Goal: Task Accomplishment & Management: Complete application form

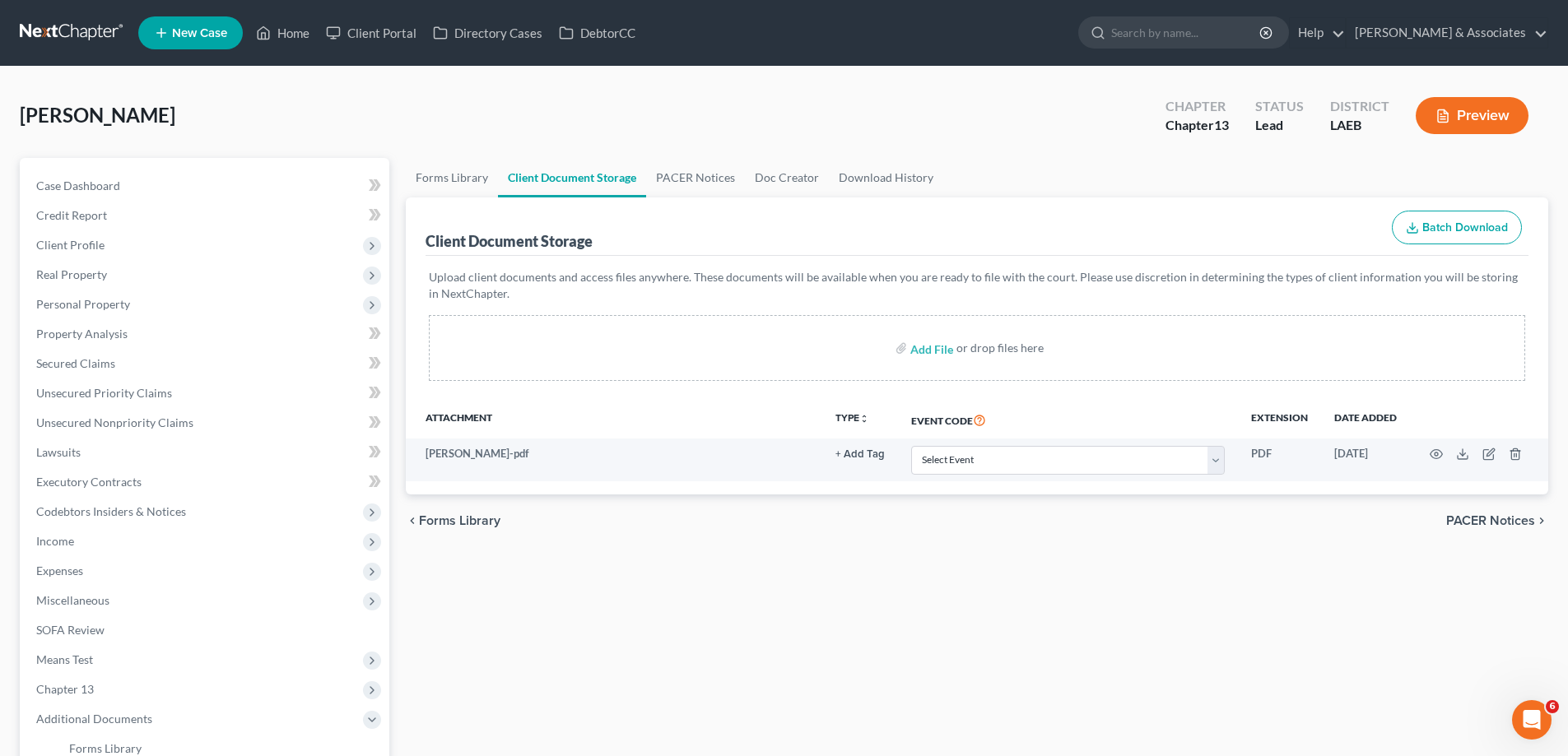
click at [207, 33] on span "New Case" at bounding box center [200, 33] width 55 height 12
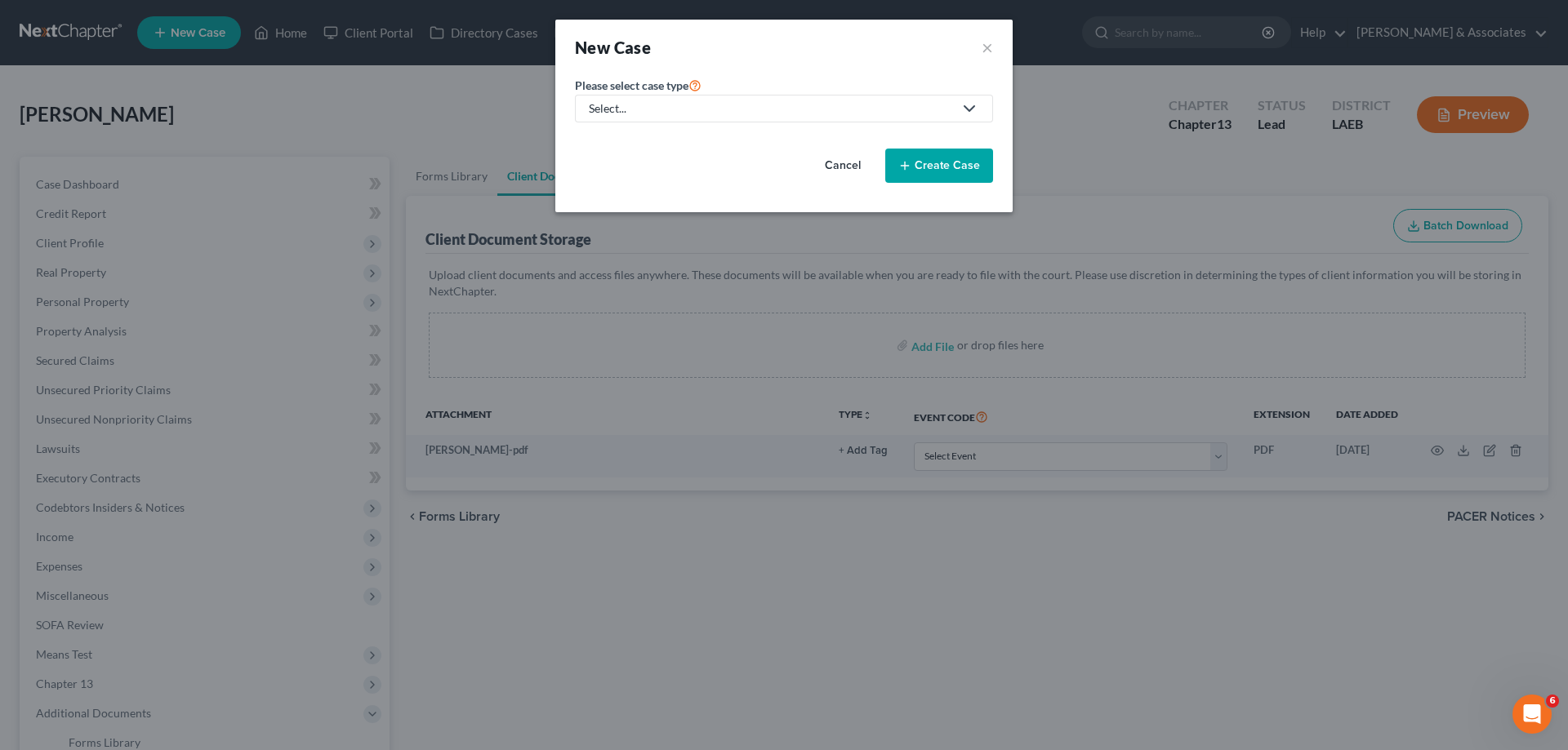
click at [823, 104] on div "Select..." at bounding box center [770, 108] width 364 height 16
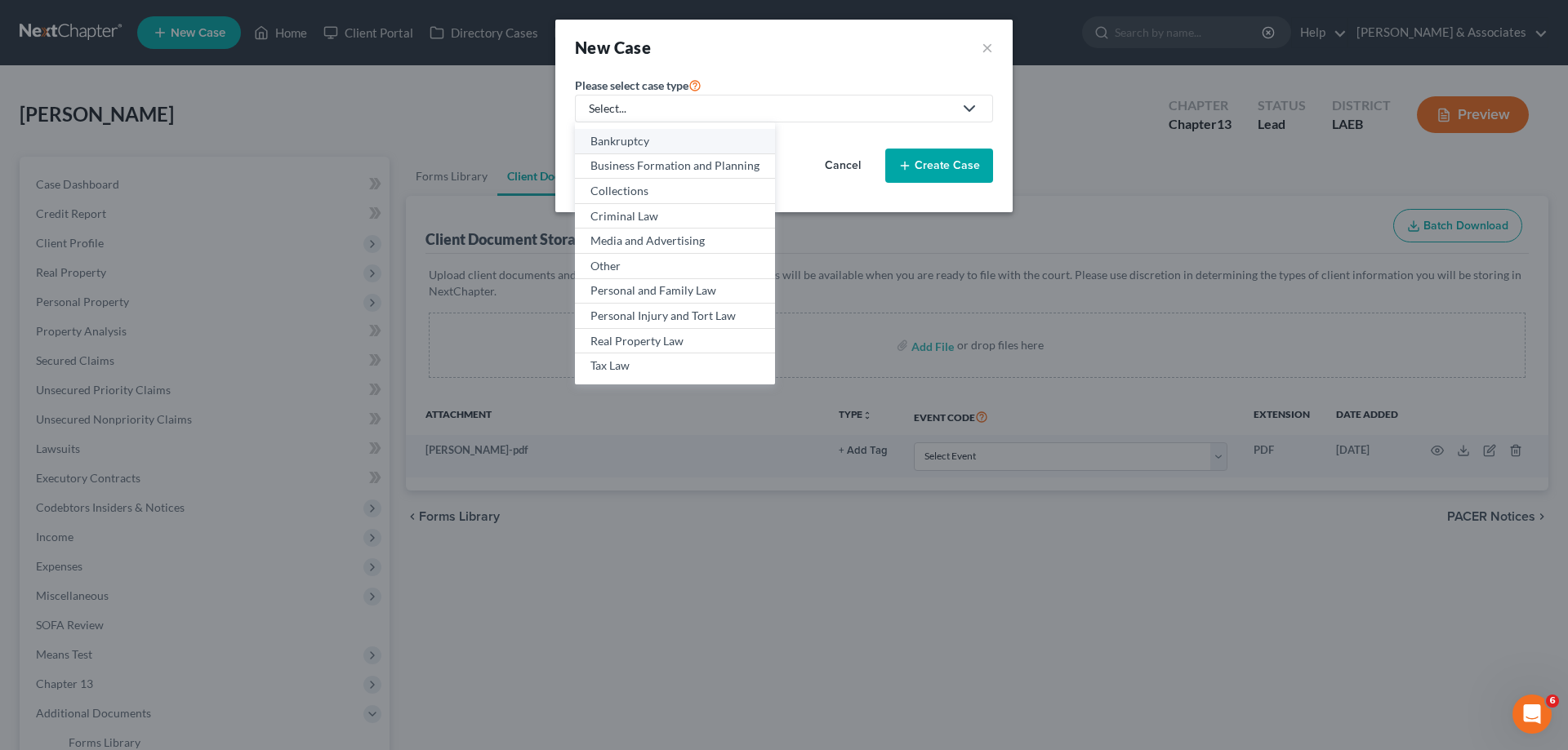
click at [667, 142] on div "Bankruptcy" at bounding box center [675, 141] width 169 height 16
select select "35"
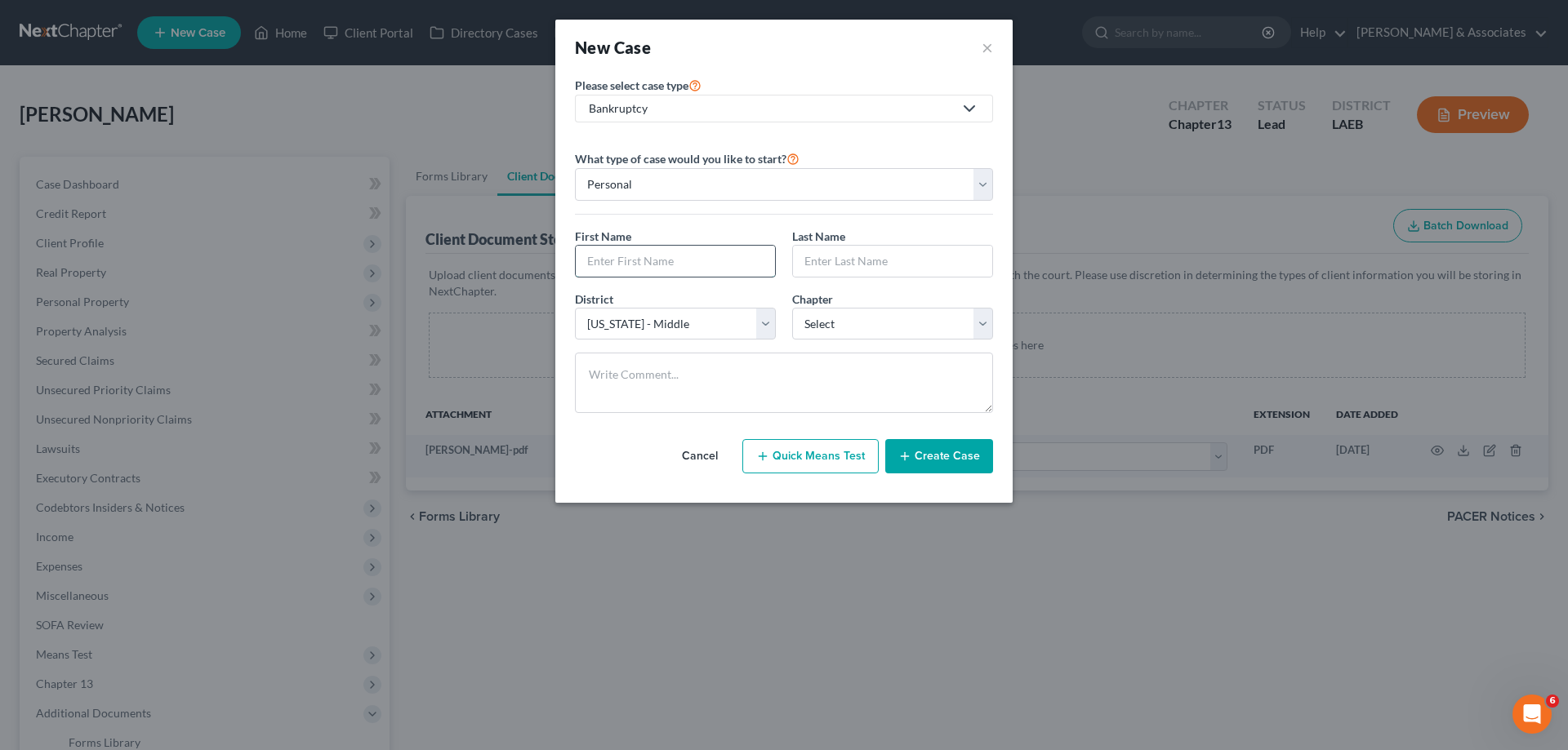
click at [686, 257] on input "text" at bounding box center [675, 261] width 199 height 31
type input "[PERSON_NAME]"
select select "3"
click at [957, 467] on button "Create Case" at bounding box center [938, 456] width 108 height 35
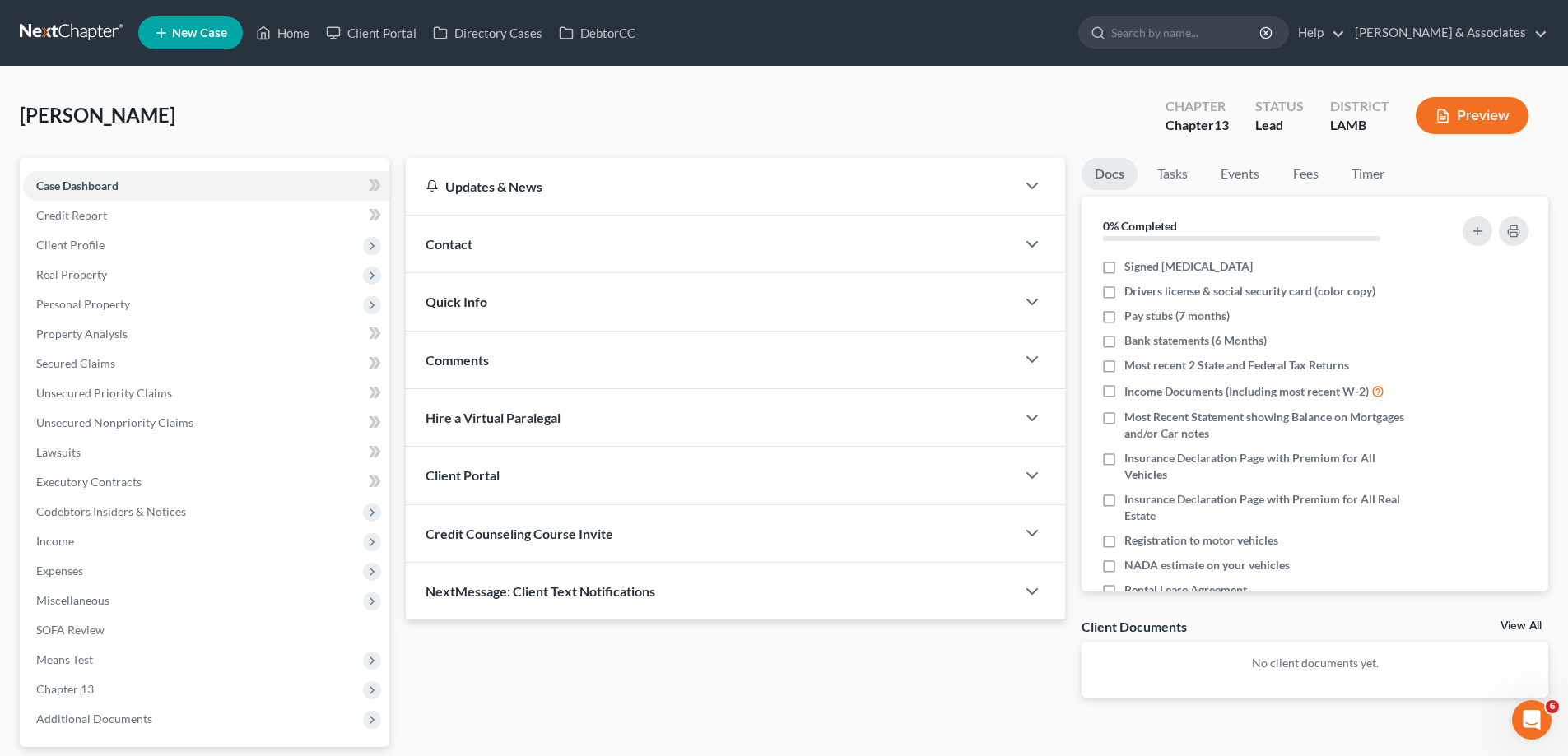
click at [605, 246] on div "Contact" at bounding box center [710, 244] width 610 height 57
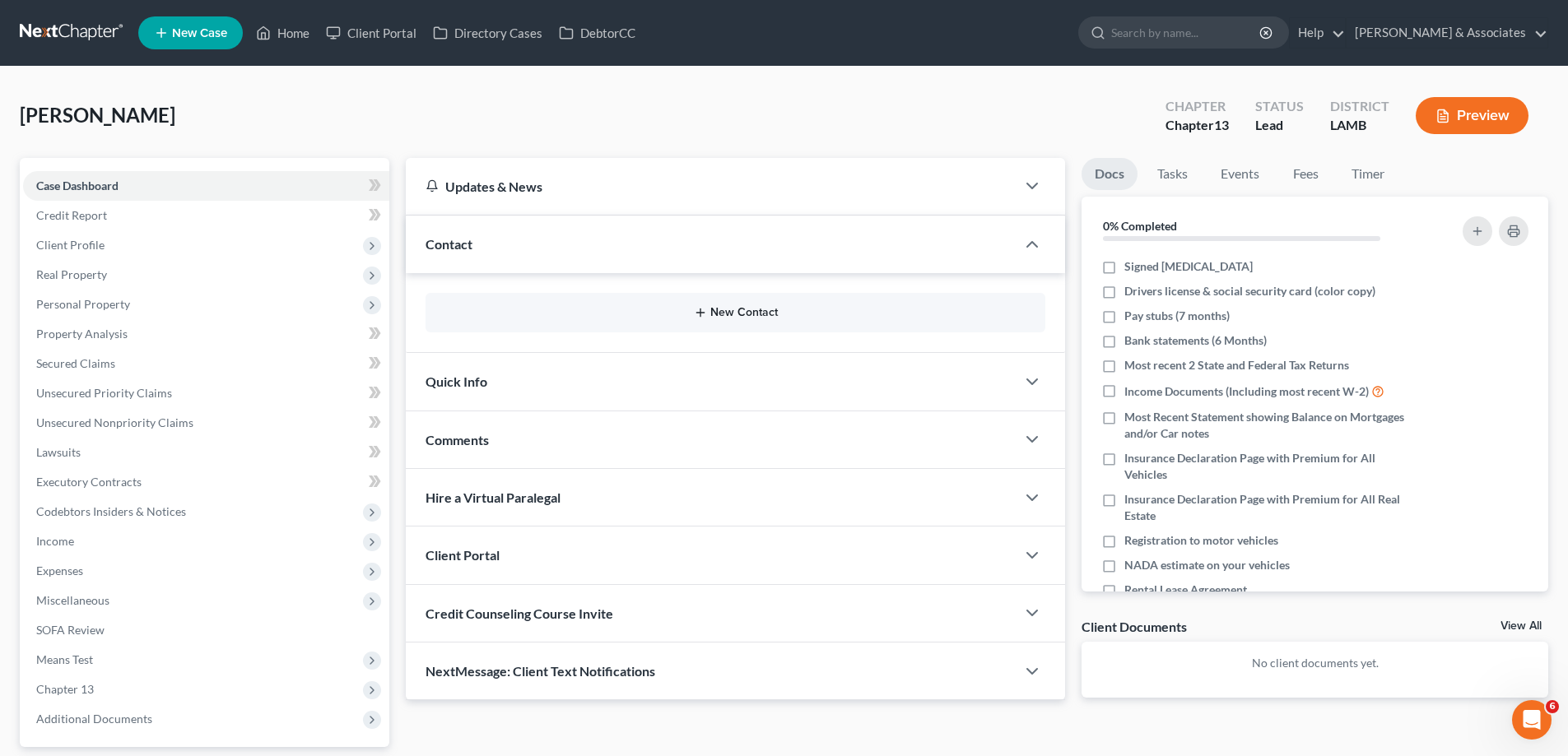
click at [712, 307] on button "New Contact" at bounding box center [735, 312] width 593 height 13
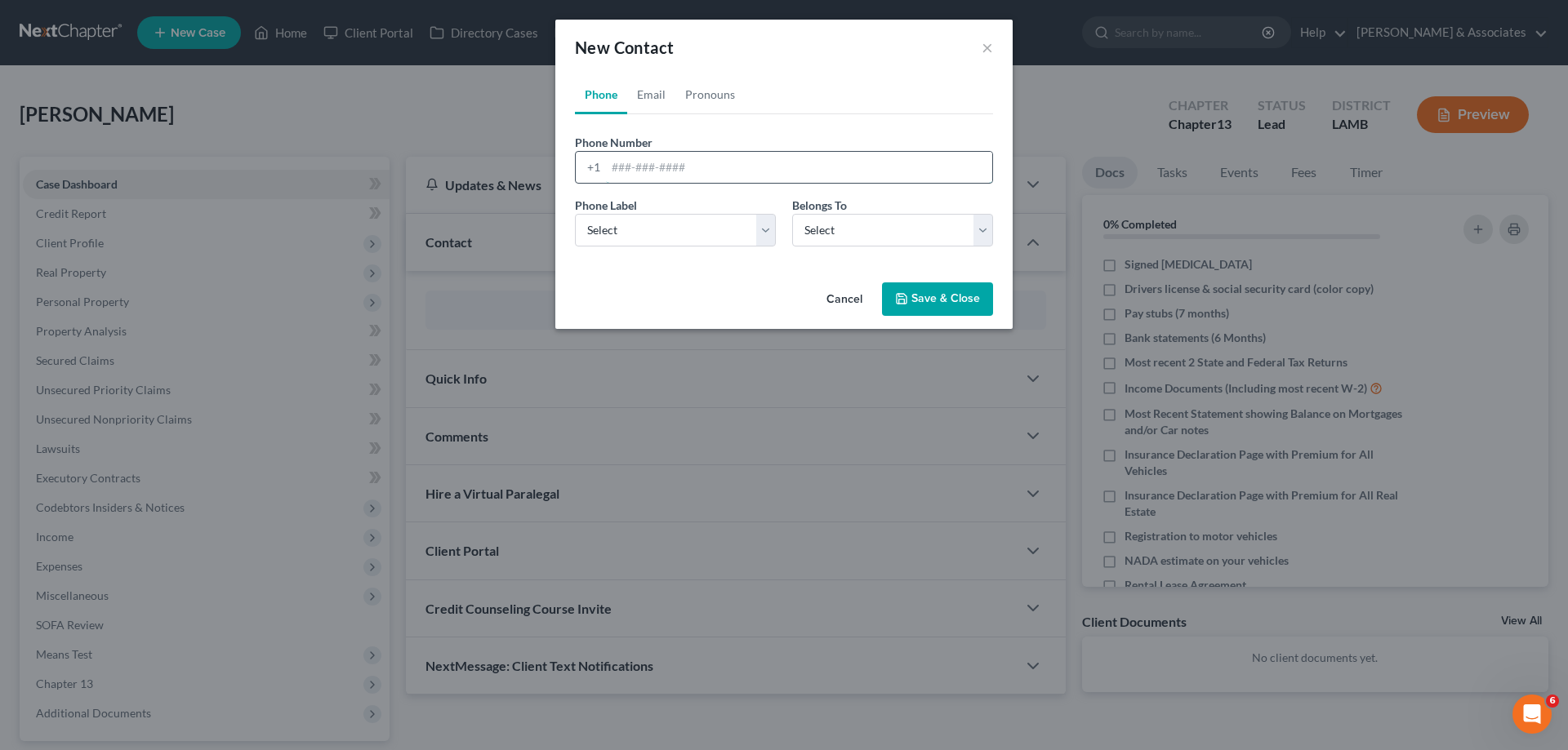
click at [654, 160] on input "tel" at bounding box center [799, 167] width 386 height 31
paste input "[PHONE_NUMBER]"
type input "[PHONE_NUMBER]"
drag, startPoint x: 637, startPoint y: 229, endPoint x: 641, endPoint y: 238, distance: 9.8
click at [637, 230] on select "Select Mobile Home Work Other" at bounding box center [675, 230] width 201 height 33
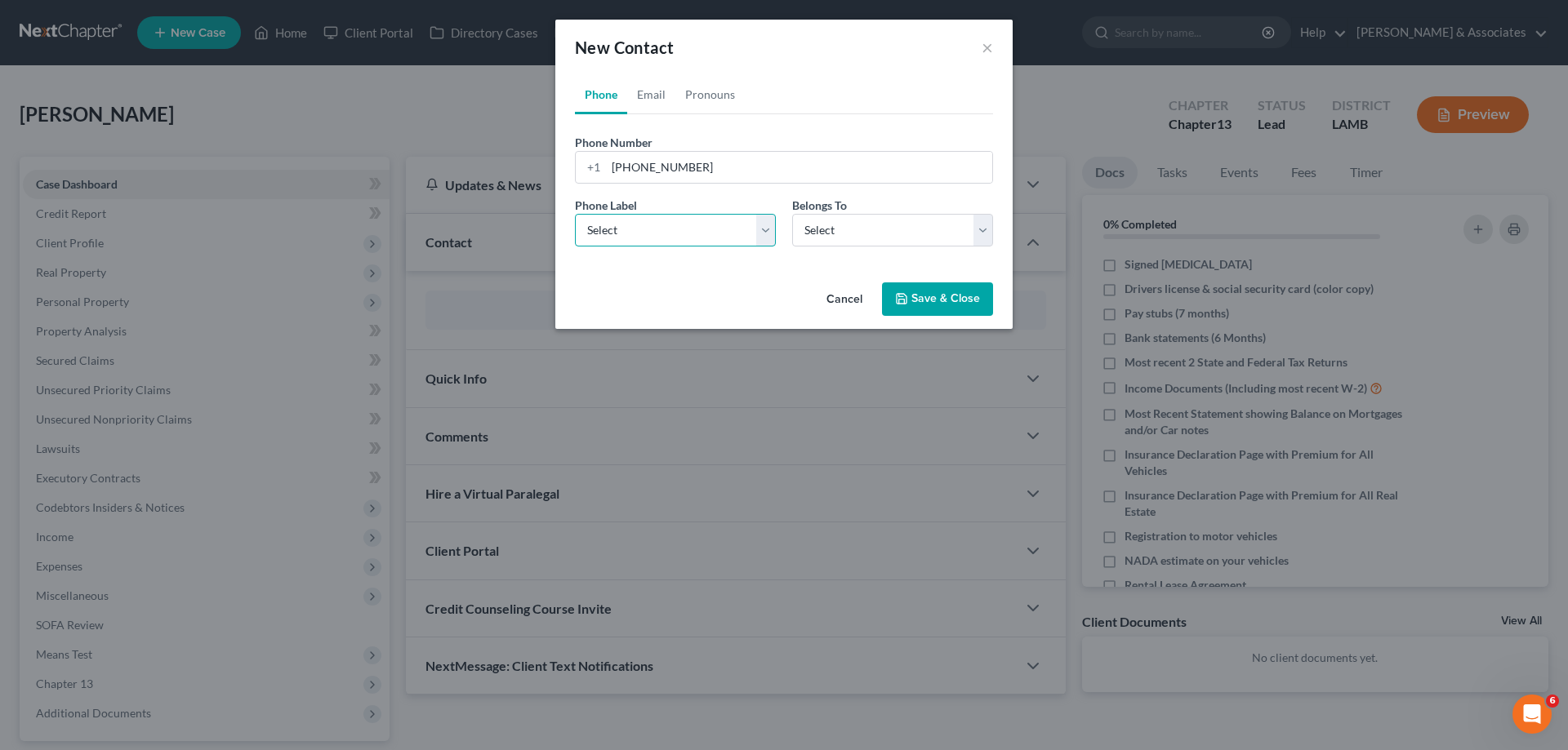
select select "0"
click at [575, 214] on select "Select Mobile Home Work Other" at bounding box center [675, 230] width 201 height 33
click at [823, 228] on select "Select Client Other" at bounding box center [892, 230] width 201 height 33
select select "0"
click at [792, 214] on select "Select Client Other" at bounding box center [892, 230] width 201 height 33
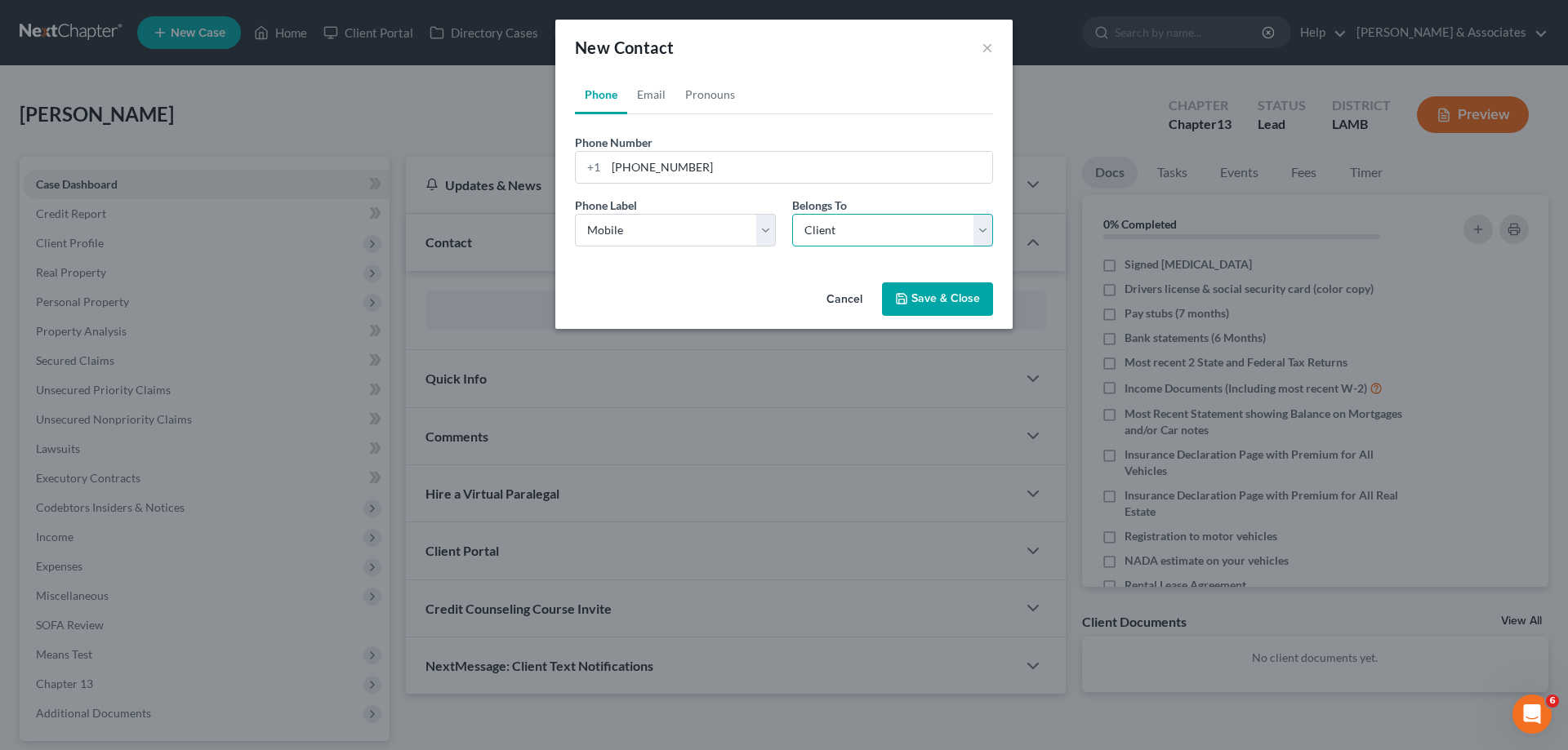
select select "0"
click at [647, 99] on link "Email" at bounding box center [651, 95] width 48 height 39
drag, startPoint x: 650, startPoint y: 159, endPoint x: 647, endPoint y: 169, distance: 10.4
click at [650, 159] on input "email" at bounding box center [799, 167] width 386 height 31
paste input "[EMAIL_ADDRESS][DOMAIN_NAME]"
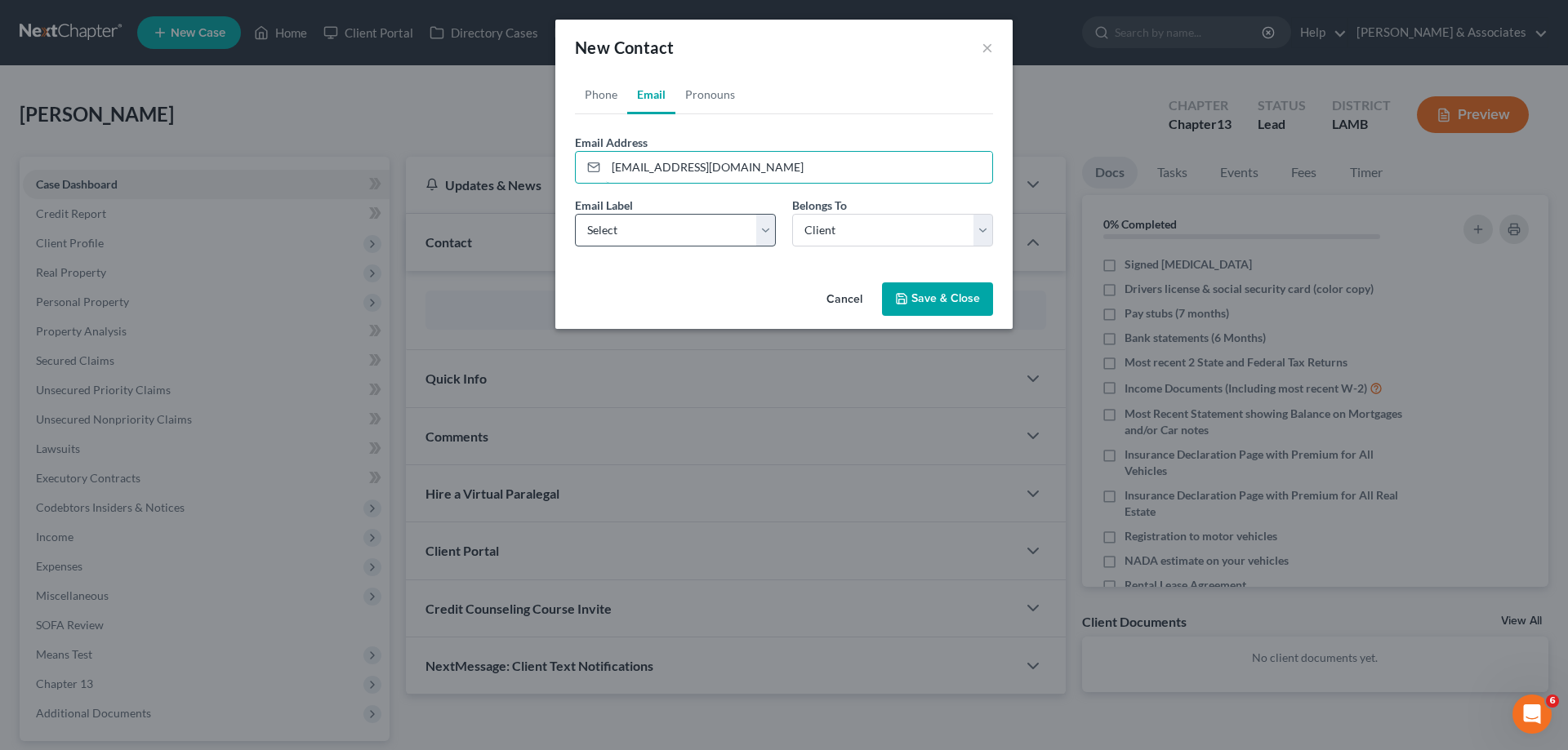
type input "[EMAIL_ADDRESS][DOMAIN_NAME]"
click at [620, 219] on select "Select Home Work Other" at bounding box center [675, 230] width 201 height 33
select select "0"
click at [575, 214] on select "Select Home Work Other" at bounding box center [675, 230] width 201 height 33
click at [891, 226] on select "Select Client Other" at bounding box center [892, 230] width 201 height 33
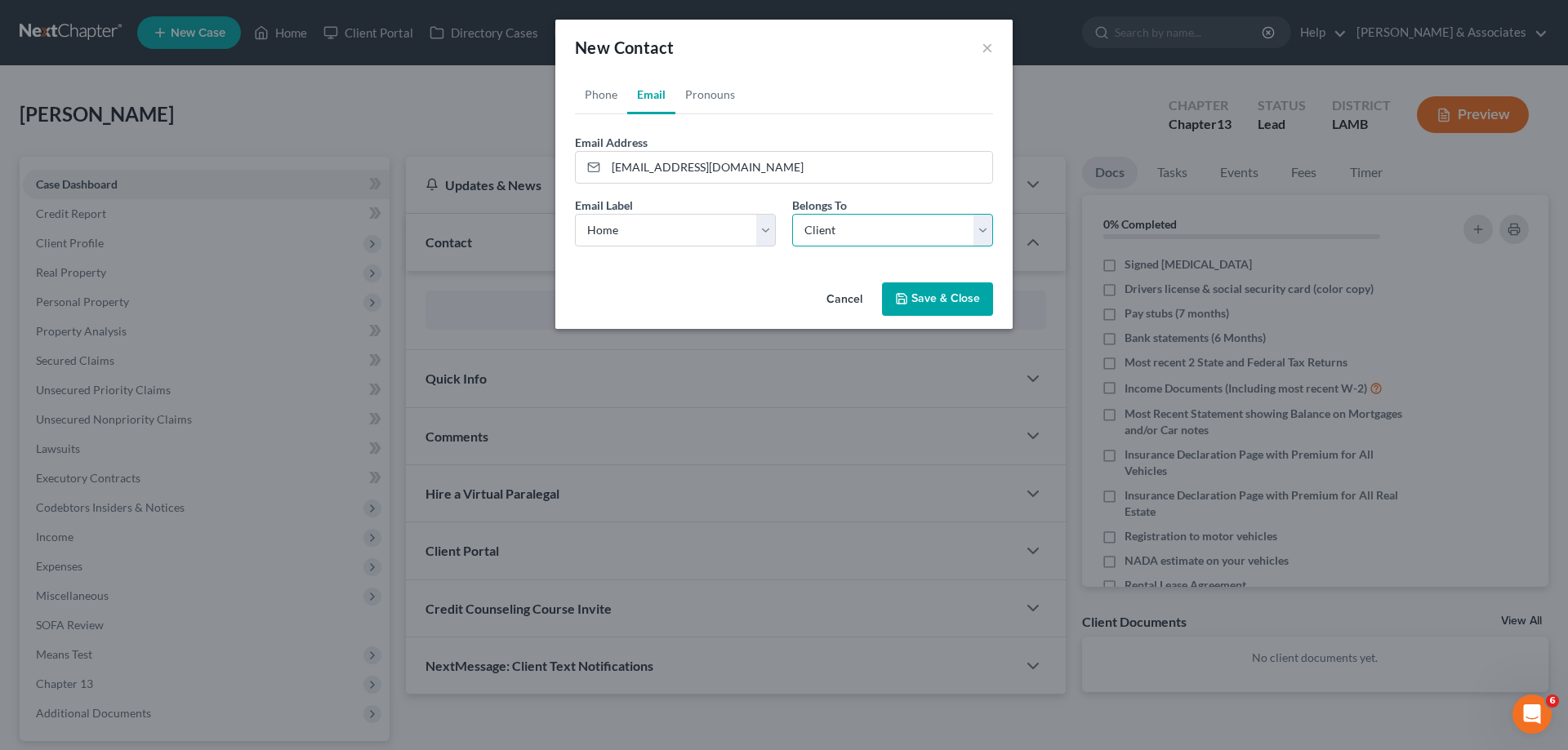
click at [792, 214] on select "Select Client Other" at bounding box center [892, 230] width 201 height 33
click at [933, 305] on button "Save & Close" at bounding box center [936, 300] width 111 height 35
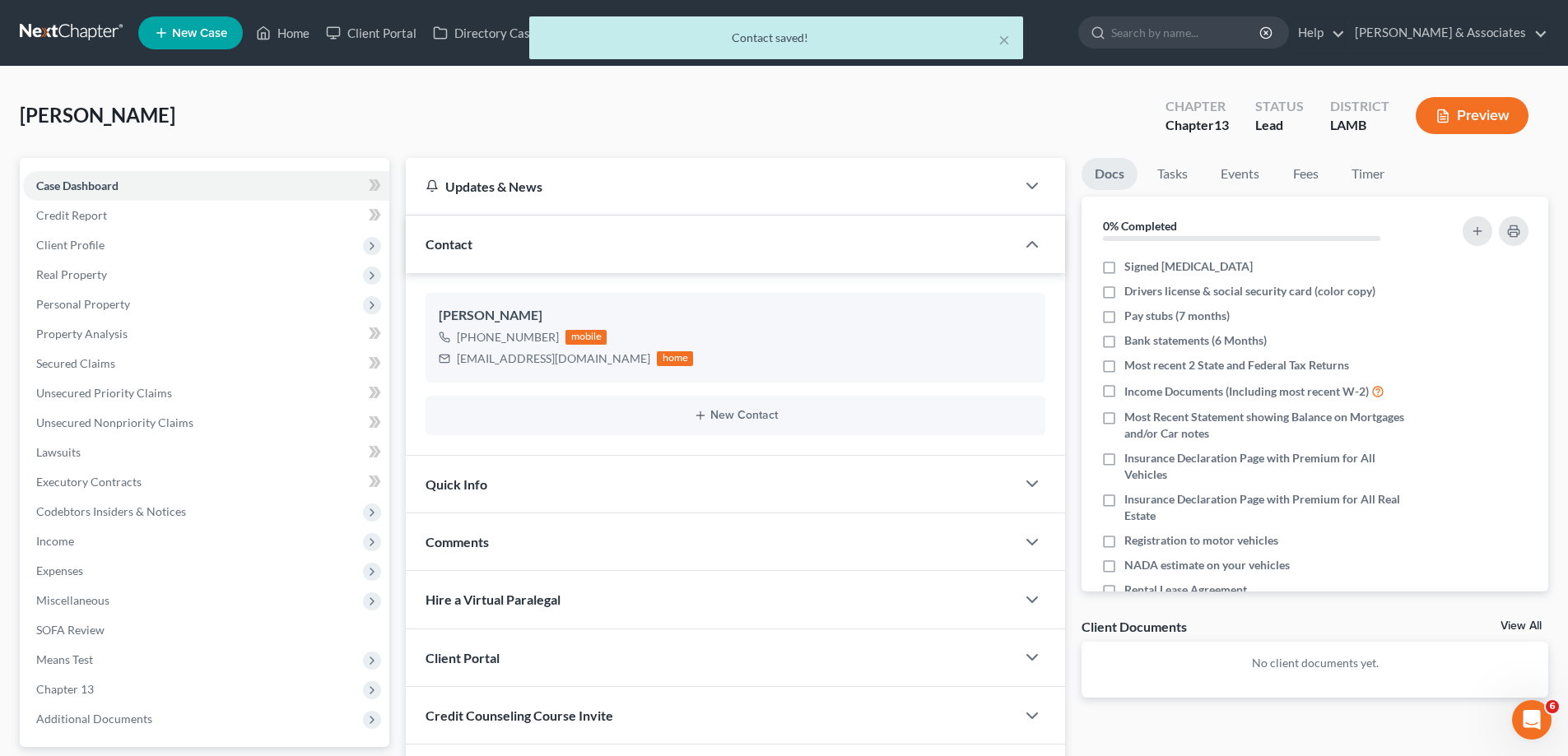
click at [588, 538] on div "Comments" at bounding box center [710, 542] width 610 height 57
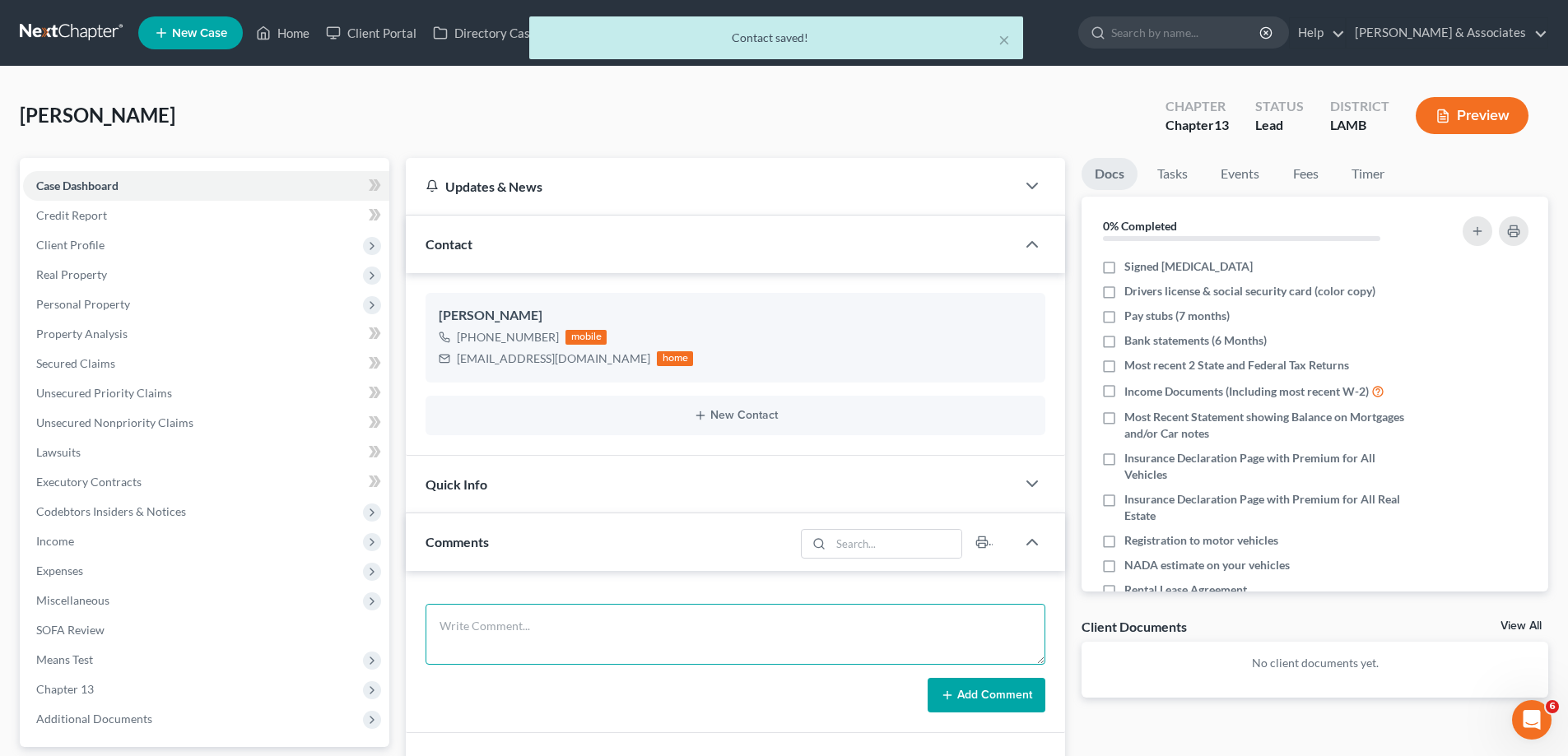
click at [635, 623] on textarea at bounding box center [736, 634] width 620 height 61
paste textarea "Did eval with [PERSON_NAME] 16500 in [PERSON_NAME] has 2nd mortgage 40000 and 1…"
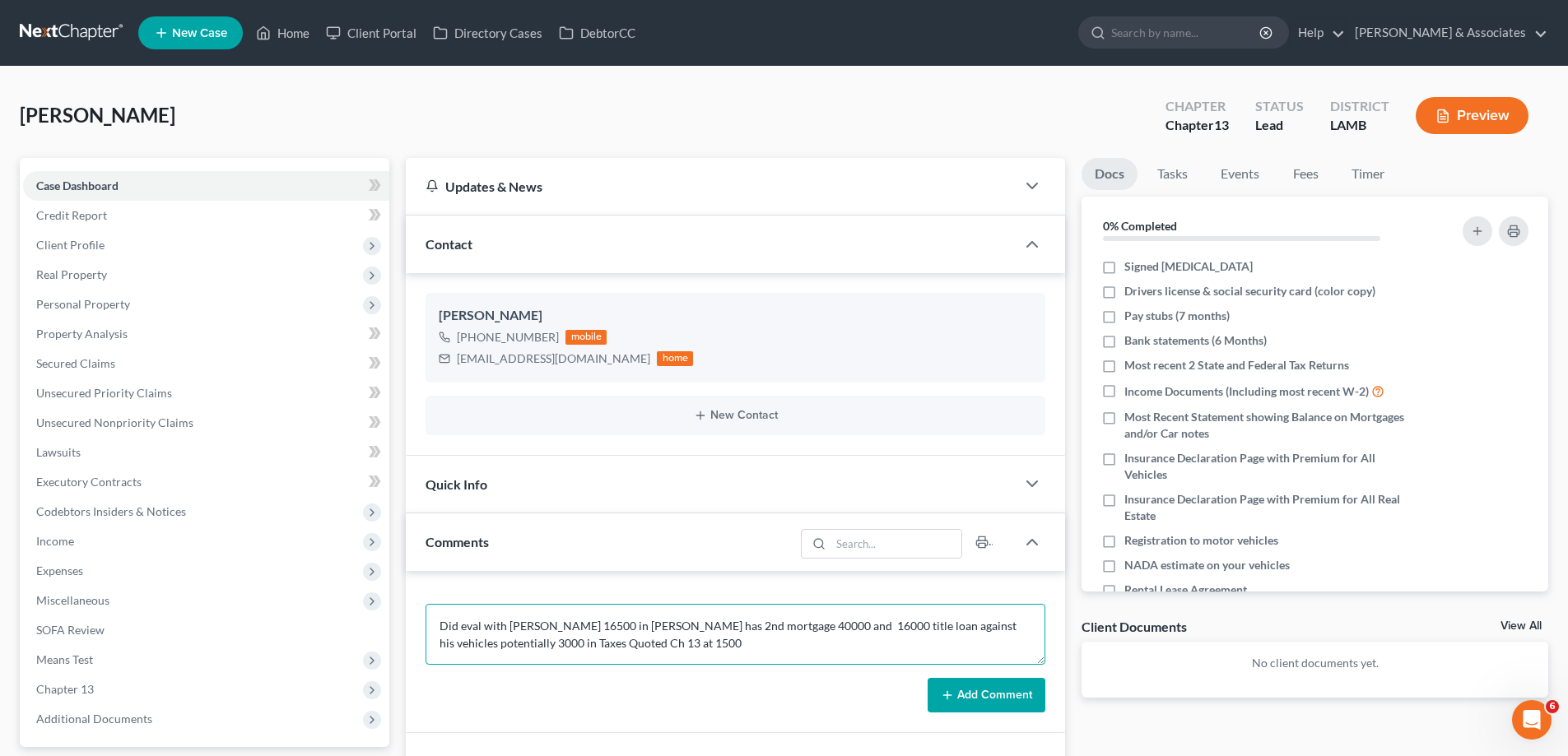
scroll to position [21, 0]
type textarea "Did eval with [PERSON_NAME] 16500 in [PERSON_NAME] has 2nd mortgage 40000 and 1…"
click at [994, 693] on button "Add Comment" at bounding box center [987, 695] width 118 height 35
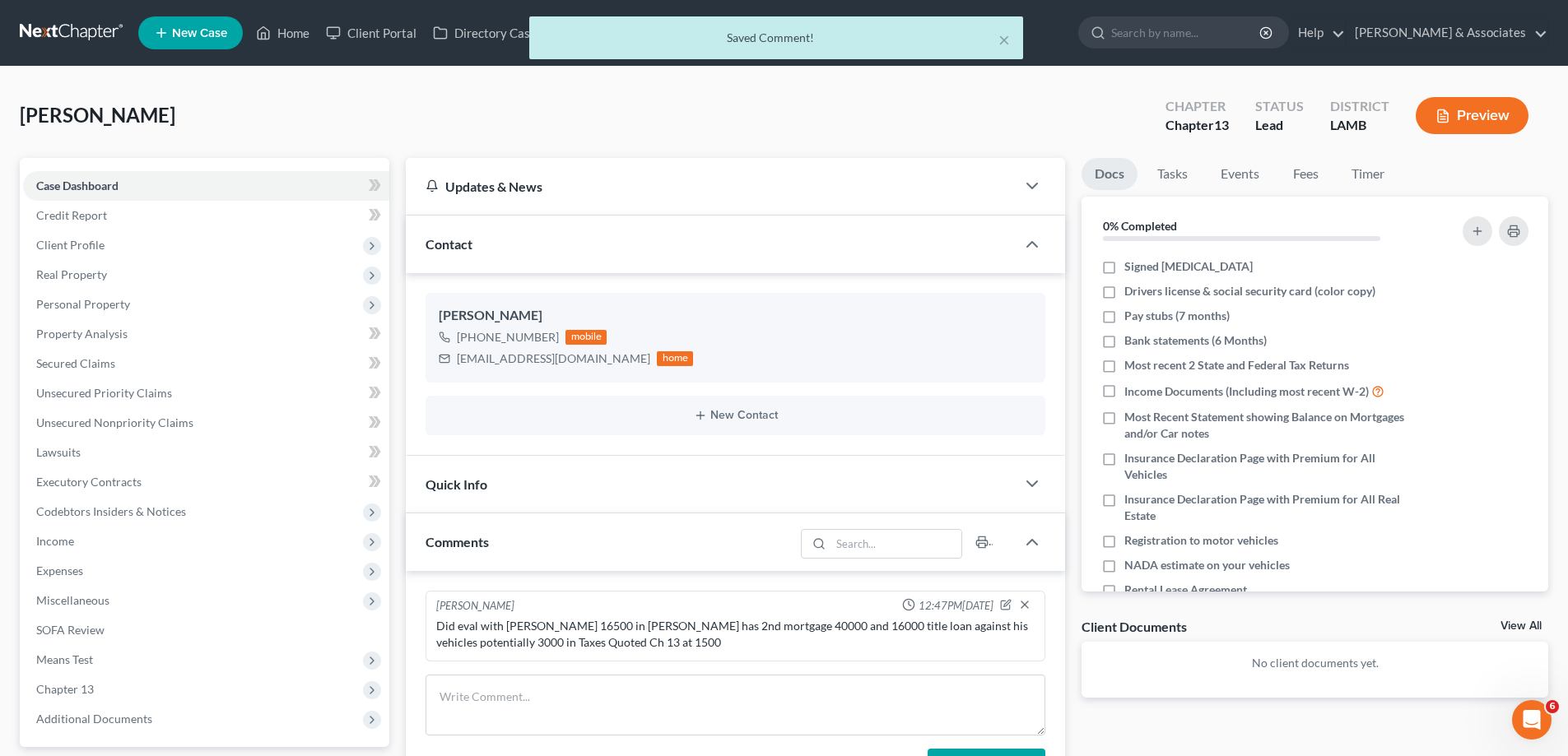
scroll to position [0, 0]
drag, startPoint x: 1532, startPoint y: 626, endPoint x: 937, endPoint y: 634, distance: 595.1
click at [1530, 626] on link "View All" at bounding box center [1521, 626] width 41 height 12
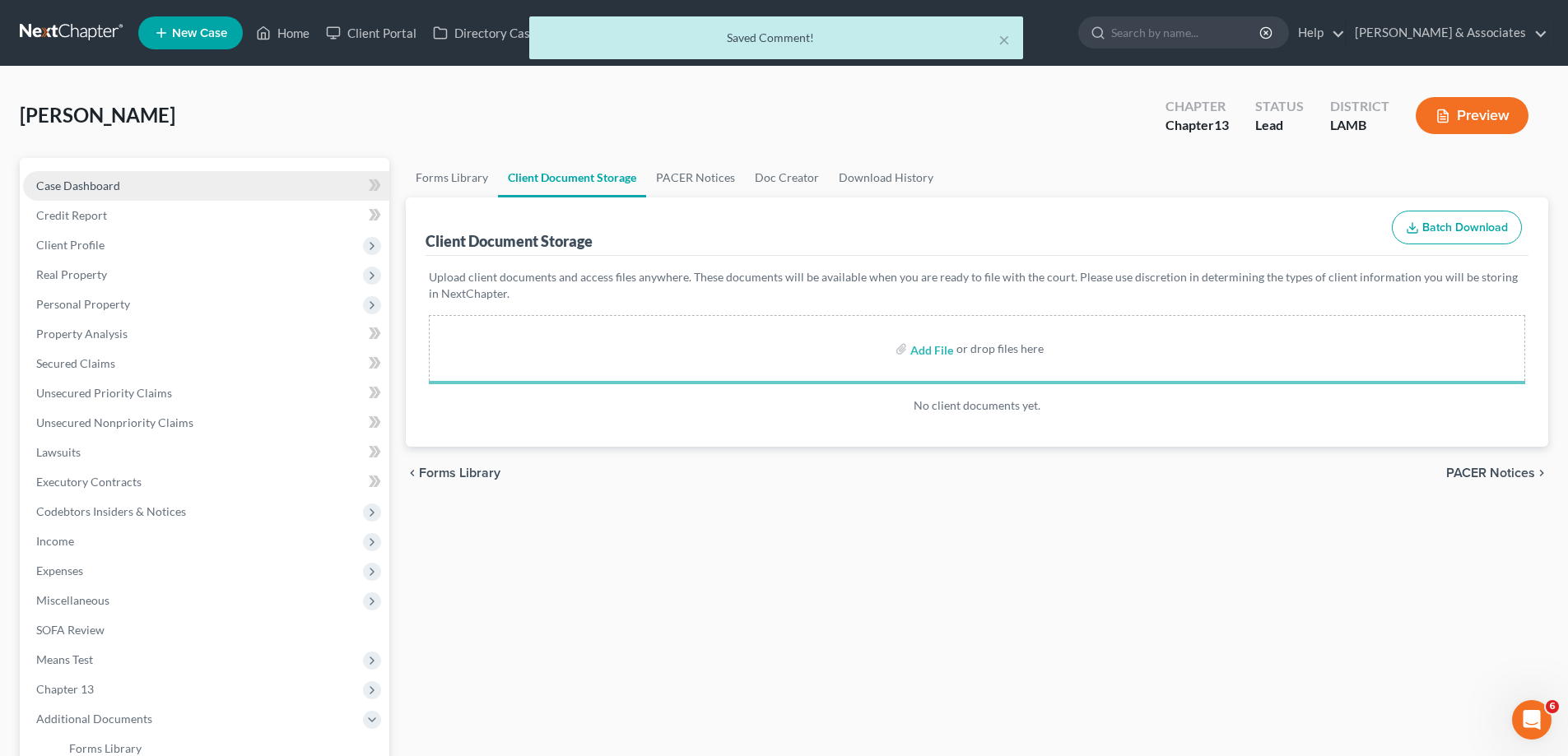
click at [128, 177] on link "Case Dashboard" at bounding box center [206, 186] width 366 height 30
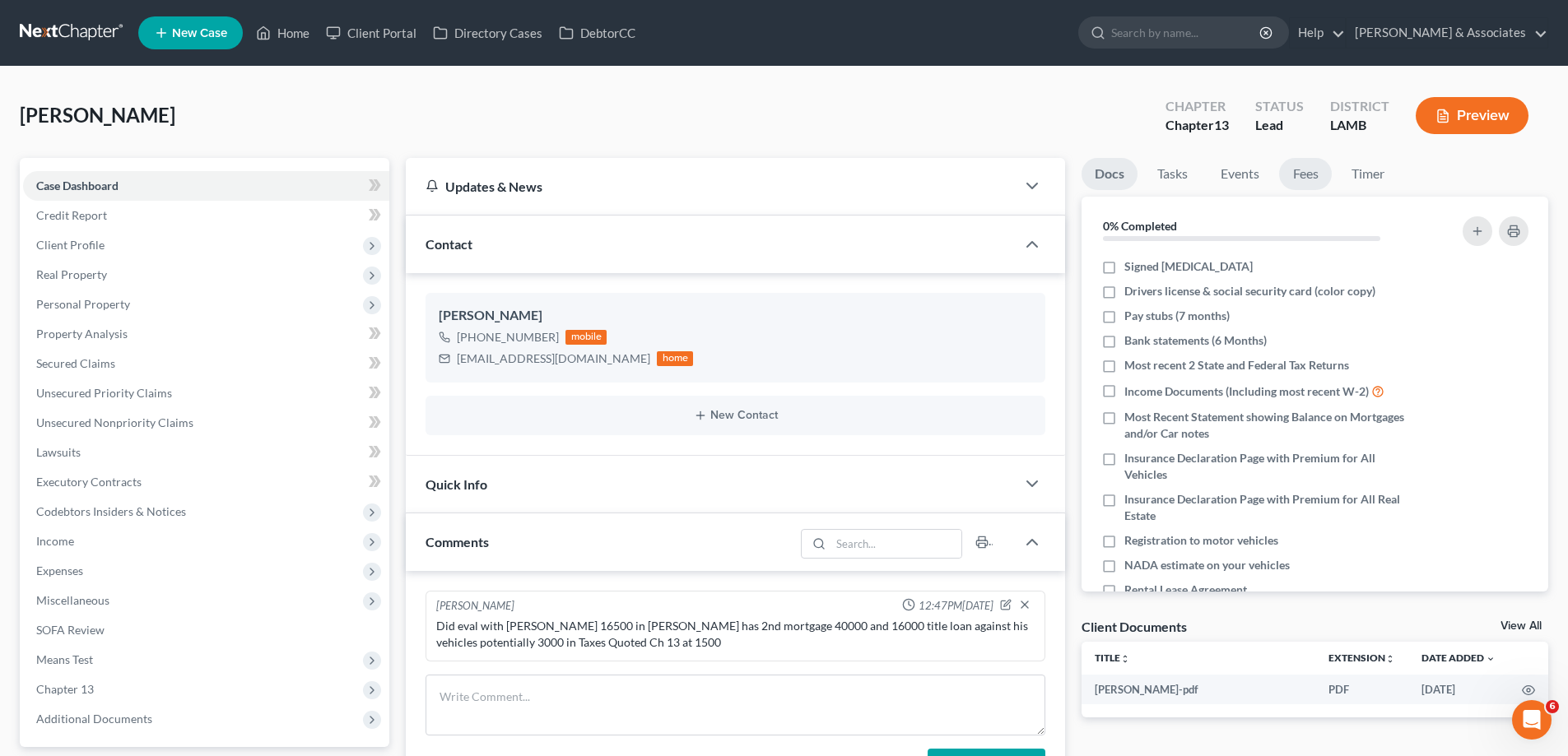
click at [1289, 170] on link "Fees" at bounding box center [1306, 174] width 53 height 32
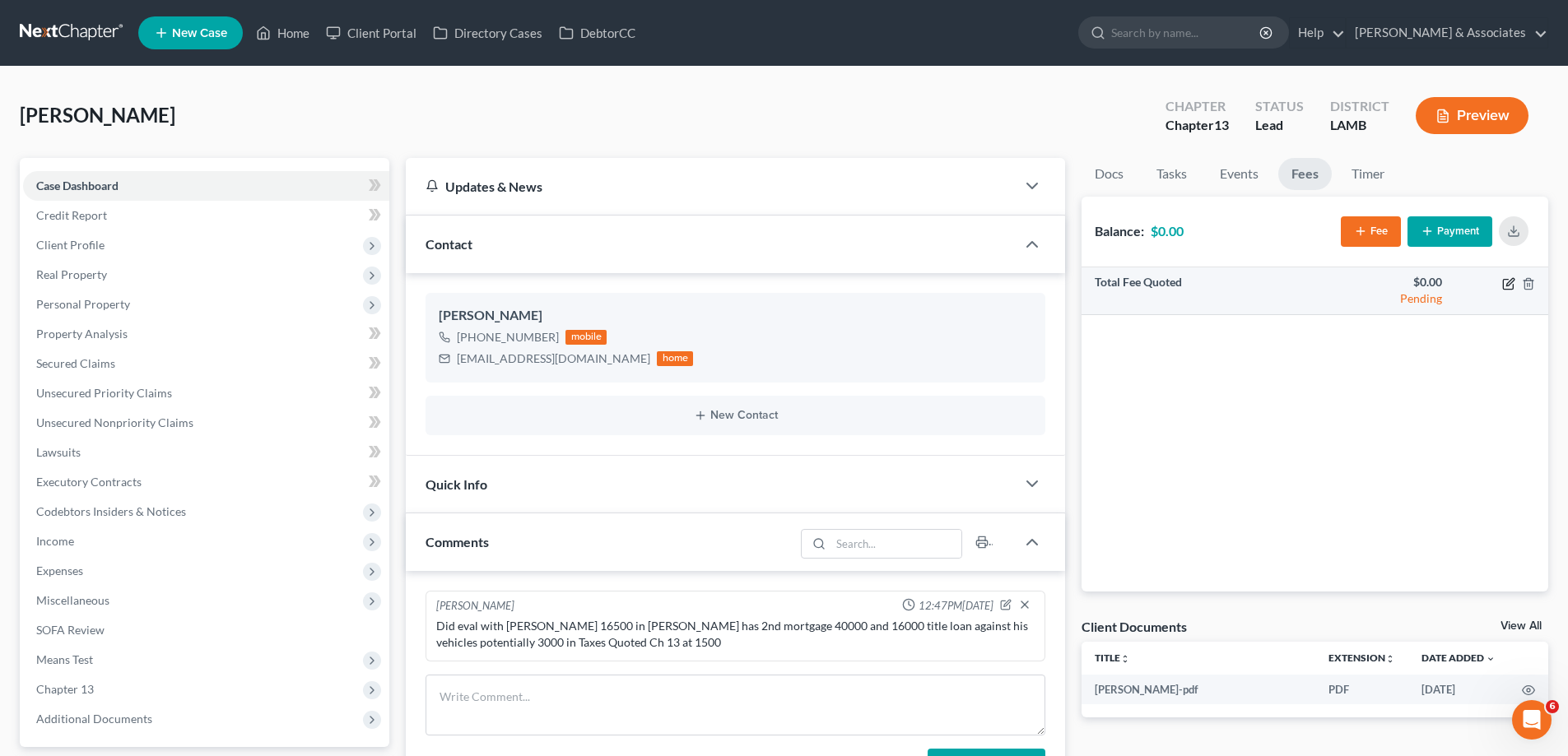
click at [1504, 280] on icon "button" at bounding box center [1508, 284] width 10 height 10
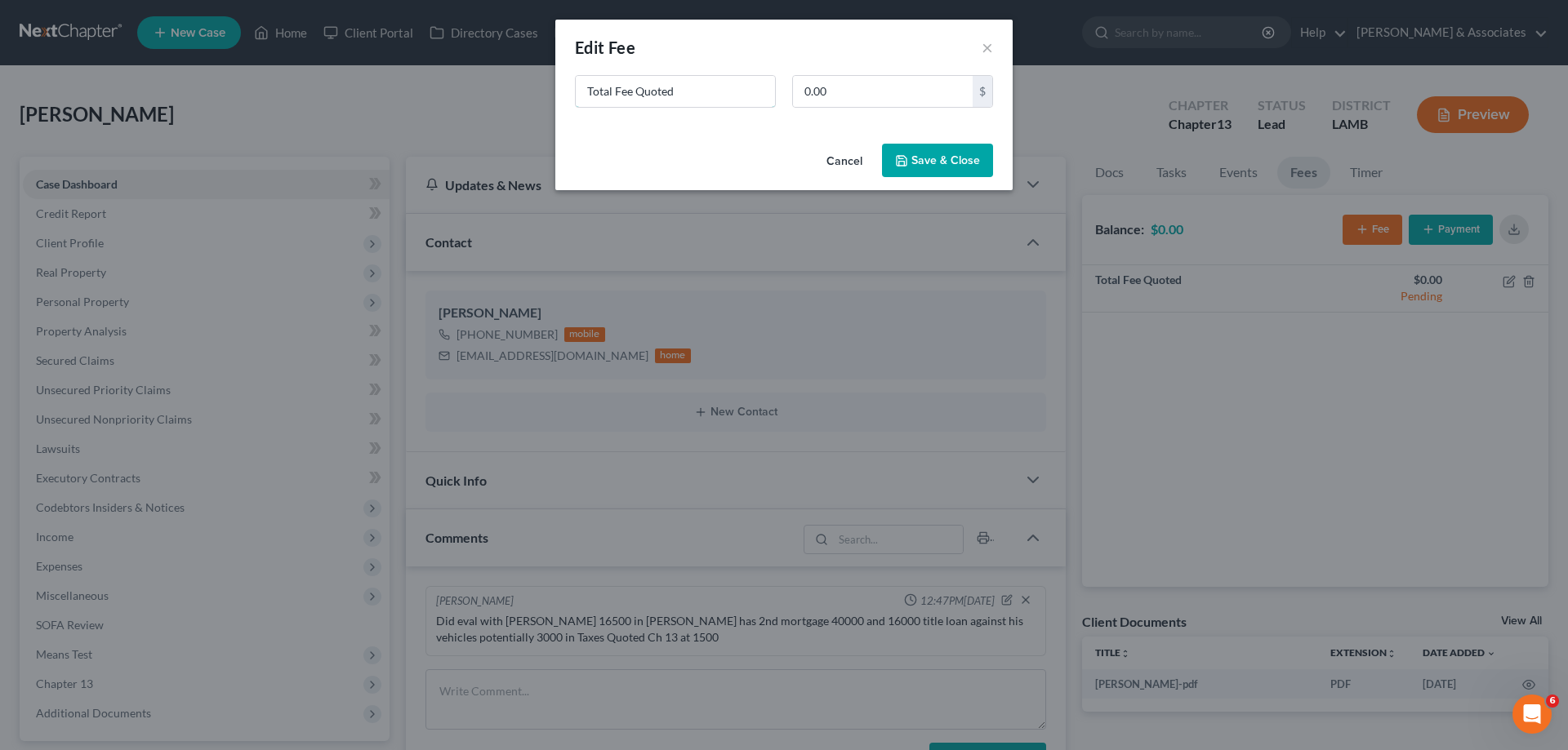
drag, startPoint x: 752, startPoint y: 97, endPoint x: 0, endPoint y: -2, distance: 758.5
click at [0, 0] on html "Home New Case Client Portal Directory Cases DebtorCC [PERSON_NAME] & Associates…" at bounding box center [784, 544] width 1568 height 1089
type input "ch 13"
type input "1,500"
click at [922, 151] on button "Save & Close" at bounding box center [936, 161] width 111 height 35
